Goal: Task Accomplishment & Management: Manage account settings

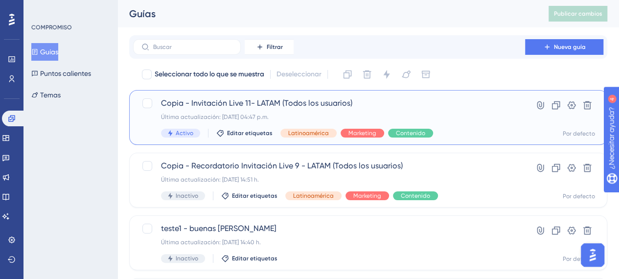
click at [308, 109] on div "Copia - Invitación Live 11- LATAM (Todos los usuarios) Última actualización: [D…" at bounding box center [329, 117] width 336 height 40
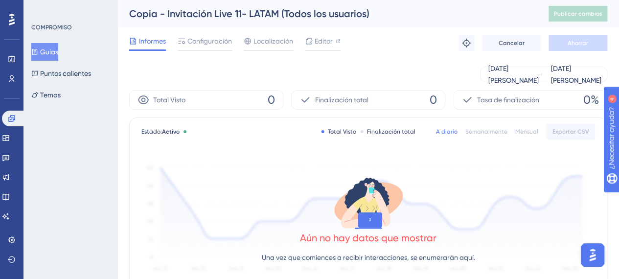
click at [339, 134] on font "Total Visto" at bounding box center [342, 131] width 28 height 7
click at [373, 132] on font "Finalización total" at bounding box center [391, 131] width 48 height 7
click at [209, 43] on font "Configuración" at bounding box center [209, 41] width 45 height 8
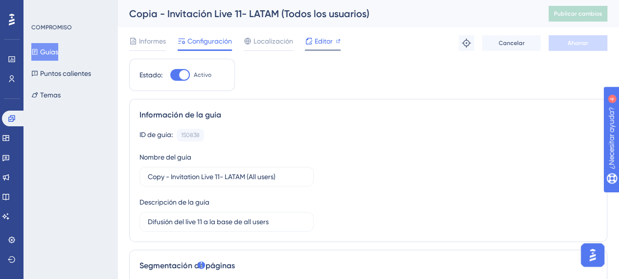
click at [310, 44] on icon at bounding box center [309, 41] width 6 height 6
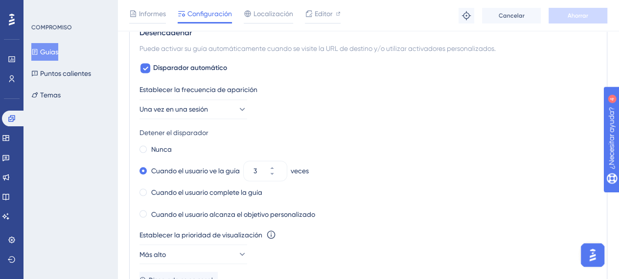
scroll to position [975, 0]
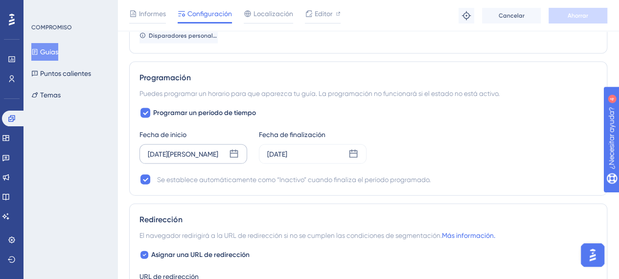
click at [233, 149] on icon at bounding box center [234, 154] width 10 height 10
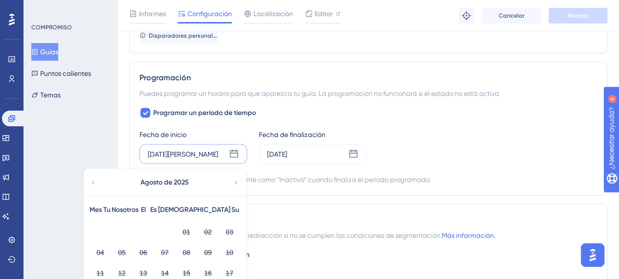
scroll to position [1213, 0]
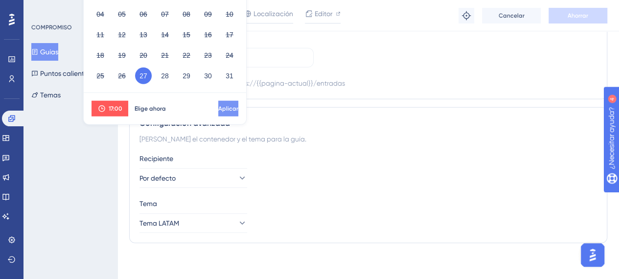
click at [218, 109] on font "Aplicar" at bounding box center [228, 108] width 20 height 7
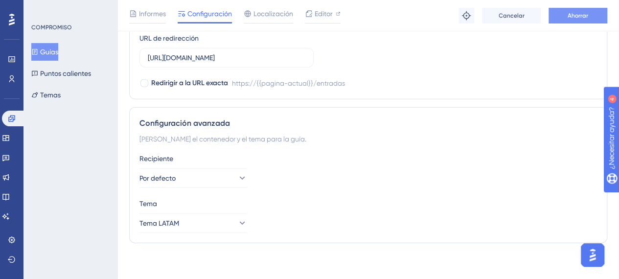
click at [558, 15] on button "Ahorrar" at bounding box center [577, 16] width 59 height 16
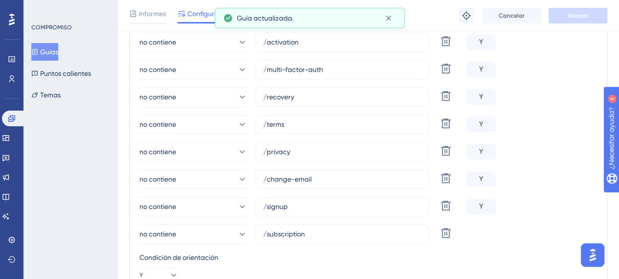
scroll to position [97, 0]
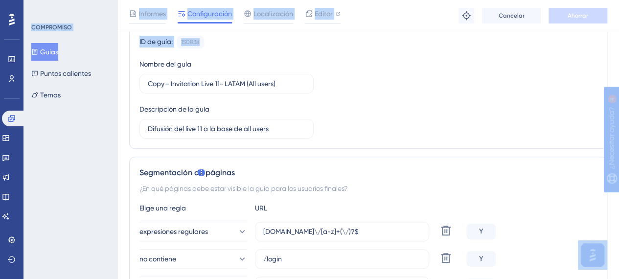
drag, startPoint x: 617, startPoint y: 45, endPoint x: 623, endPoint y: 16, distance: 29.4
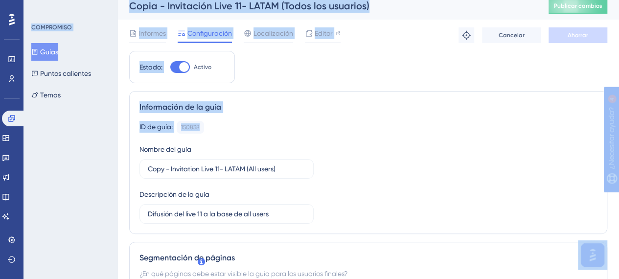
scroll to position [0, 0]
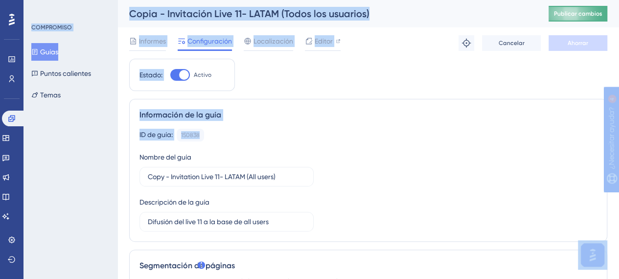
click at [589, 14] on font "Publicar cambios" at bounding box center [578, 13] width 48 height 7
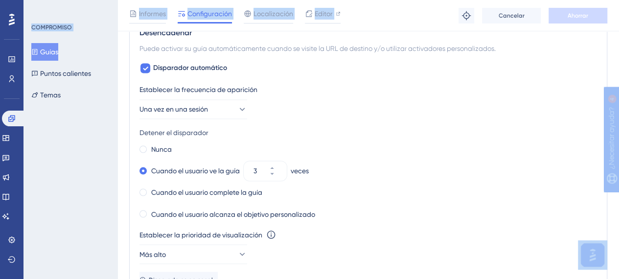
scroll to position [975, 0]
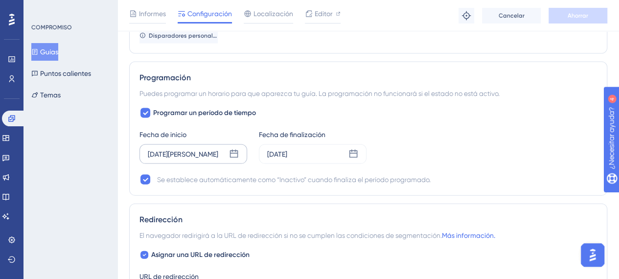
click at [229, 154] on icon at bounding box center [234, 154] width 10 height 10
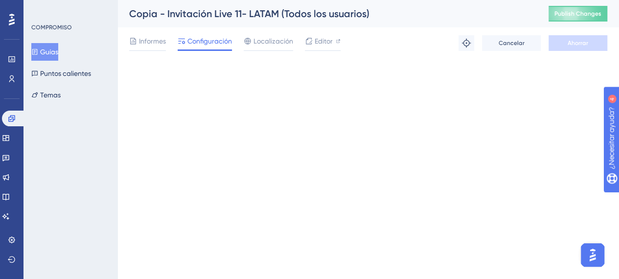
scroll to position [0, 0]
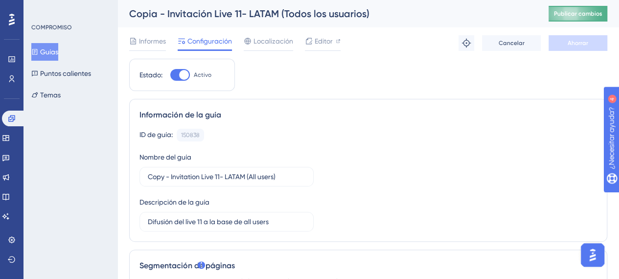
click at [578, 8] on button "Publicar cambios" at bounding box center [577, 14] width 59 height 16
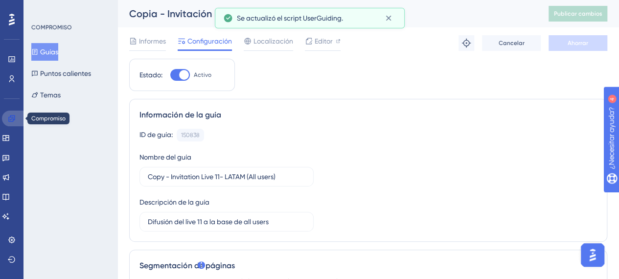
click at [10, 120] on icon at bounding box center [12, 118] width 8 height 8
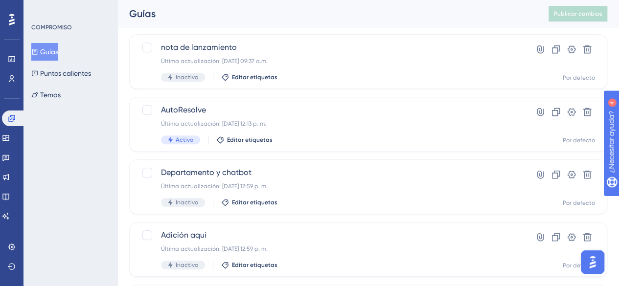
scroll to position [472, 0]
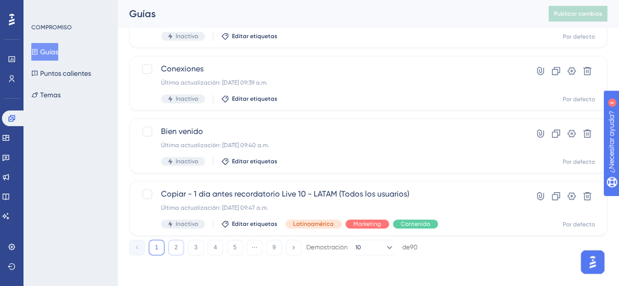
click at [178, 252] on button "2" at bounding box center [176, 248] width 16 height 16
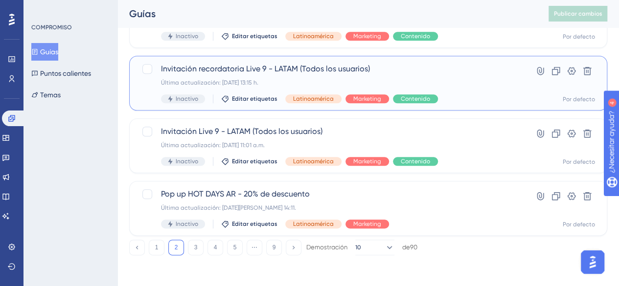
click at [460, 72] on span "Invitación recordatoria Live 9 - LATAM (Todos los usuarios)" at bounding box center [329, 69] width 336 height 12
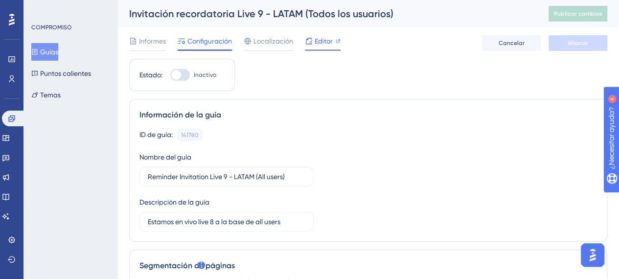
click at [318, 42] on font "Editor" at bounding box center [323, 41] width 18 height 8
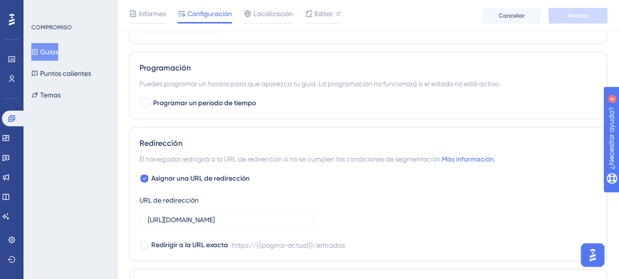
scroll to position [891, 0]
